Goal: Transaction & Acquisition: Download file/media

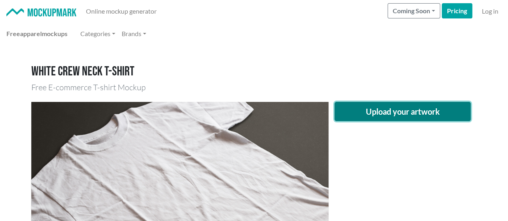
click at [350, 113] on button "Upload your artwork" at bounding box center [402, 111] width 137 height 19
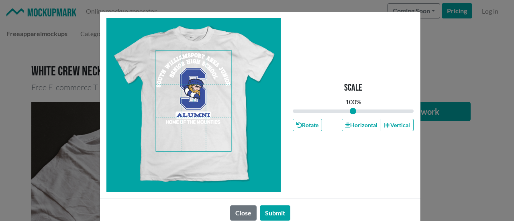
click at [197, 133] on span at bounding box center [193, 101] width 75 height 101
click at [346, 118] on div "Scale 100 % Rotate Horizontal Vertical" at bounding box center [353, 105] width 121 height 174
click at [345, 119] on button "Horizontal" at bounding box center [361, 125] width 39 height 12
click at [347, 120] on button "Horizontal" at bounding box center [361, 125] width 39 height 12
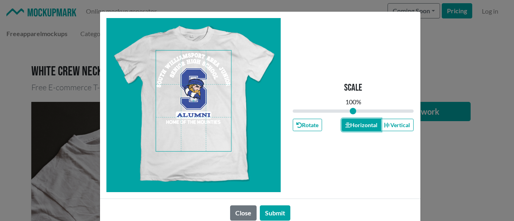
click at [346, 120] on button "Horizontal" at bounding box center [361, 125] width 39 height 12
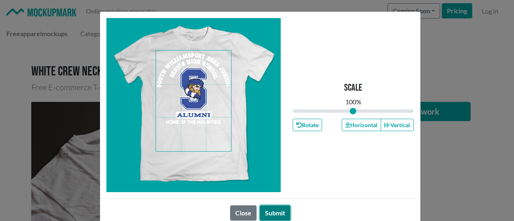
click at [280, 211] on button "Submit" at bounding box center [275, 213] width 31 height 15
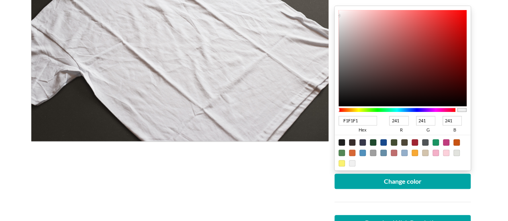
scroll to position [187, 0]
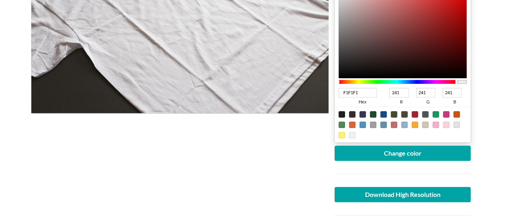
click at [370, 91] on input "F1F1F1" at bounding box center [358, 93] width 39 height 10
type input "F1F"
type input "255"
type input "17"
type input "255"
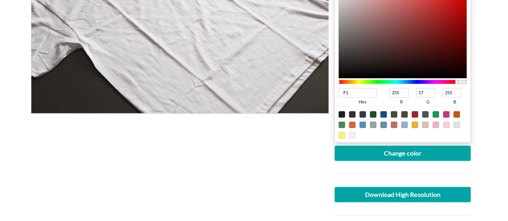
type input "F"
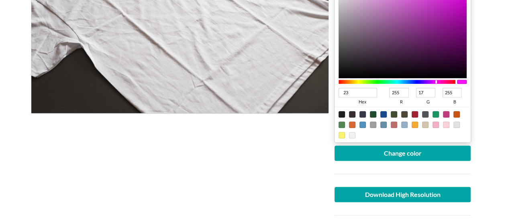
type input "233"
type input "34"
type input "51"
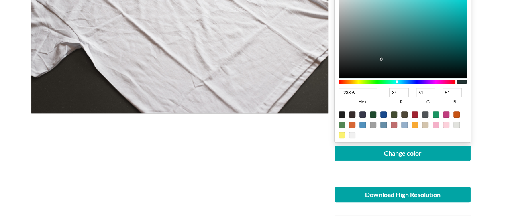
type input "233e95"
type input "35"
type input "62"
type input "149"
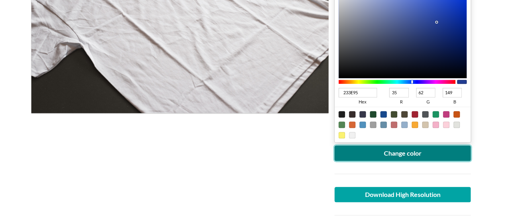
click at [414, 146] on button "Change color" at bounding box center [402, 153] width 137 height 15
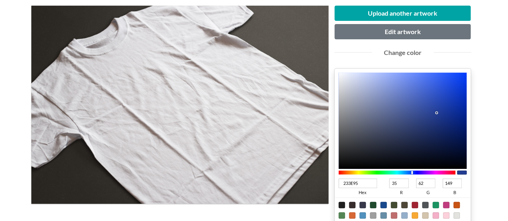
scroll to position [94, 0]
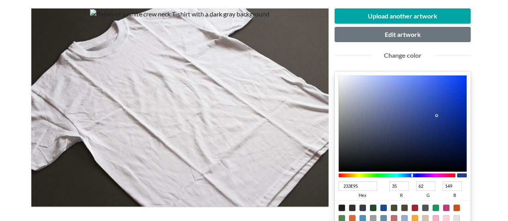
type input "1F3D9C"
type input "31"
type input "61"
type input "156"
click at [441, 112] on div at bounding box center [403, 123] width 128 height 96
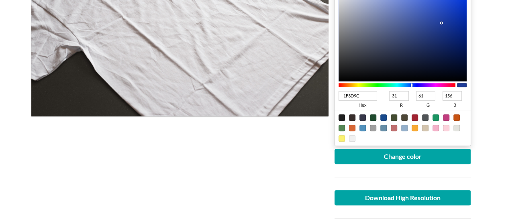
scroll to position [187, 0]
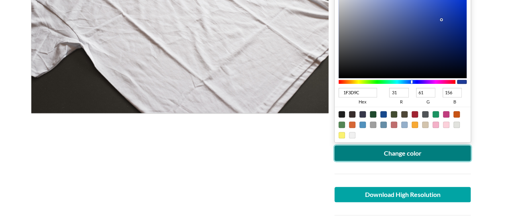
click at [380, 155] on button "Change color" at bounding box center [402, 153] width 137 height 15
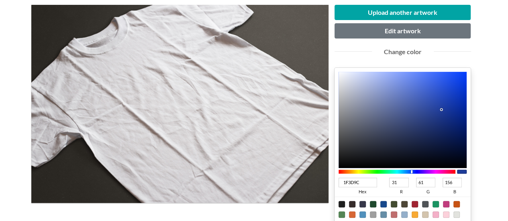
scroll to position [94, 0]
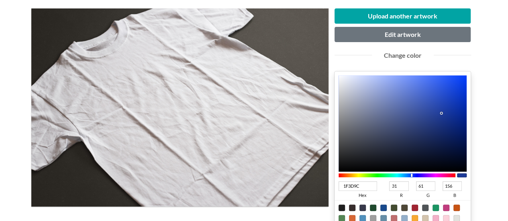
type input "1336A5"
type input "19"
type input "54"
type input "165"
click at [452, 109] on div at bounding box center [403, 123] width 128 height 96
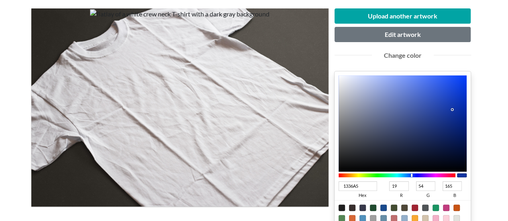
type input "10329E"
type input "16"
type input "50"
type input "158"
click at [453, 111] on div at bounding box center [403, 123] width 128 height 96
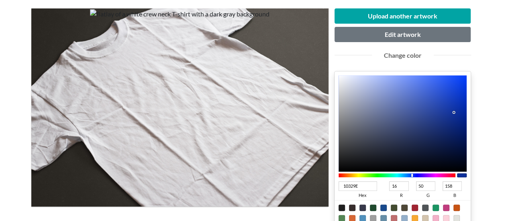
click at [454, 112] on div at bounding box center [454, 113] width 2 height 2
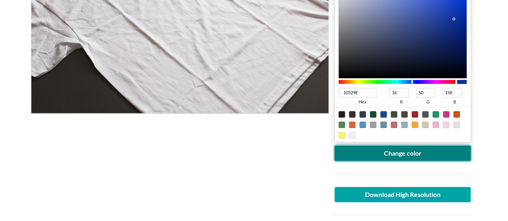
click at [400, 153] on button "Change color" at bounding box center [402, 153] width 137 height 15
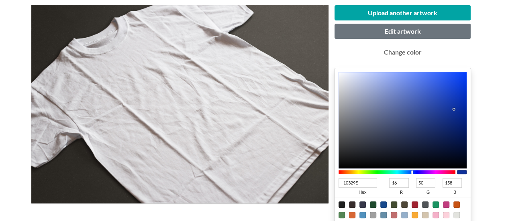
scroll to position [94, 0]
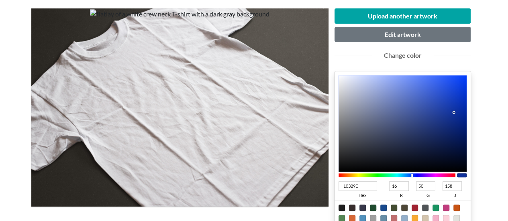
drag, startPoint x: 82, startPoint y: 108, endPoint x: 277, endPoint y: 84, distance: 196.2
click at [277, 84] on div at bounding box center [179, 107] width 297 height 198
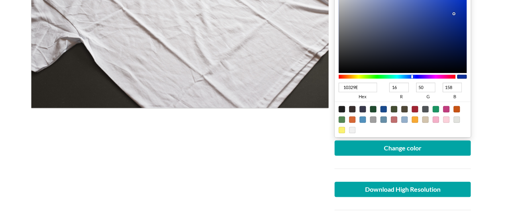
scroll to position [281, 0]
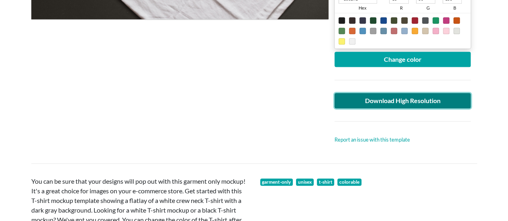
click at [370, 104] on link "Download High Resolution" at bounding box center [402, 100] width 137 height 15
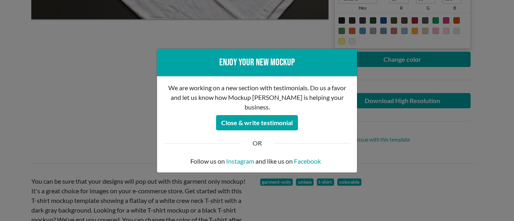
click at [107, 112] on div "Enjoy your new mockup We are working on a new section with testimonials. Do us …" at bounding box center [257, 110] width 514 height 221
